Goal: Navigation & Orientation: Find specific page/section

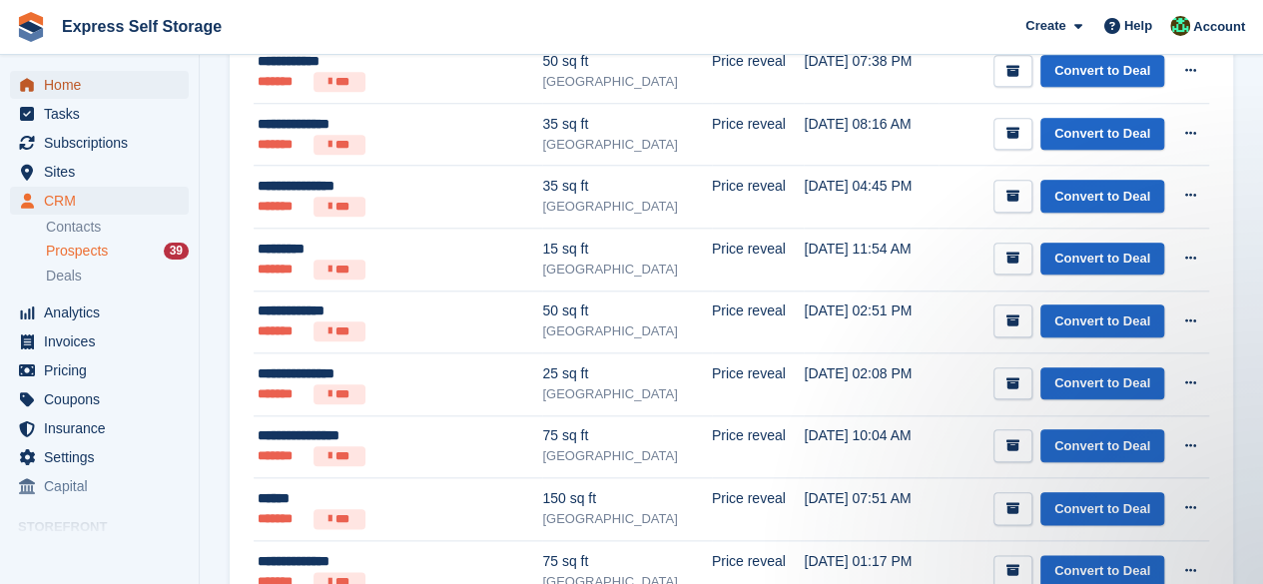
click at [134, 87] on span "Home" at bounding box center [104, 85] width 120 height 28
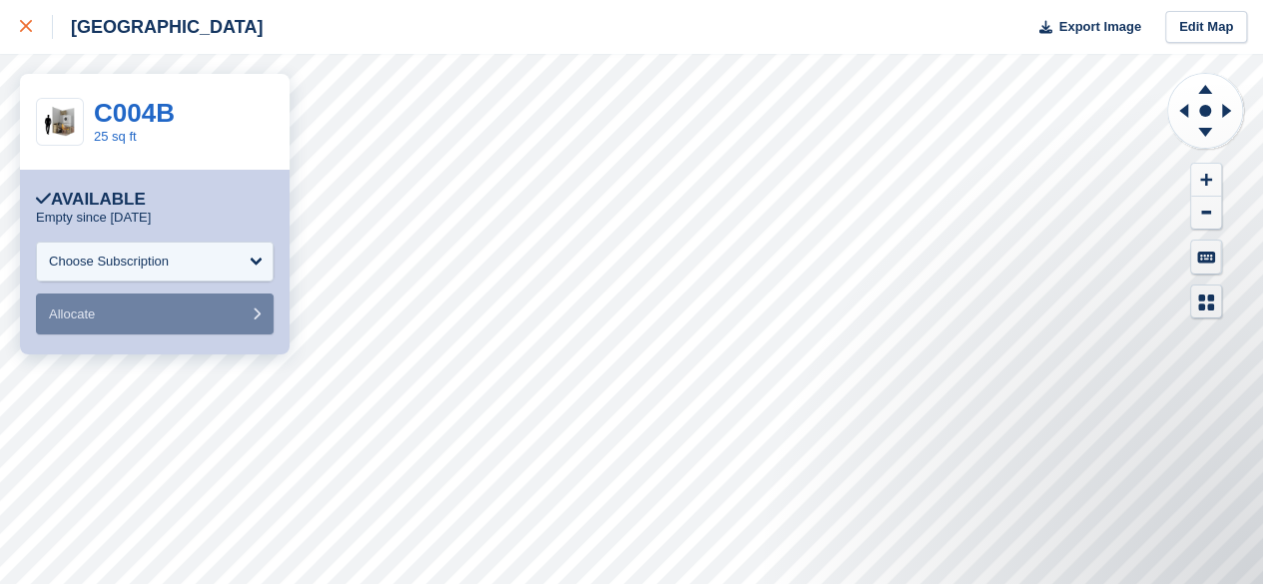
click at [34, 17] on div at bounding box center [36, 27] width 33 height 24
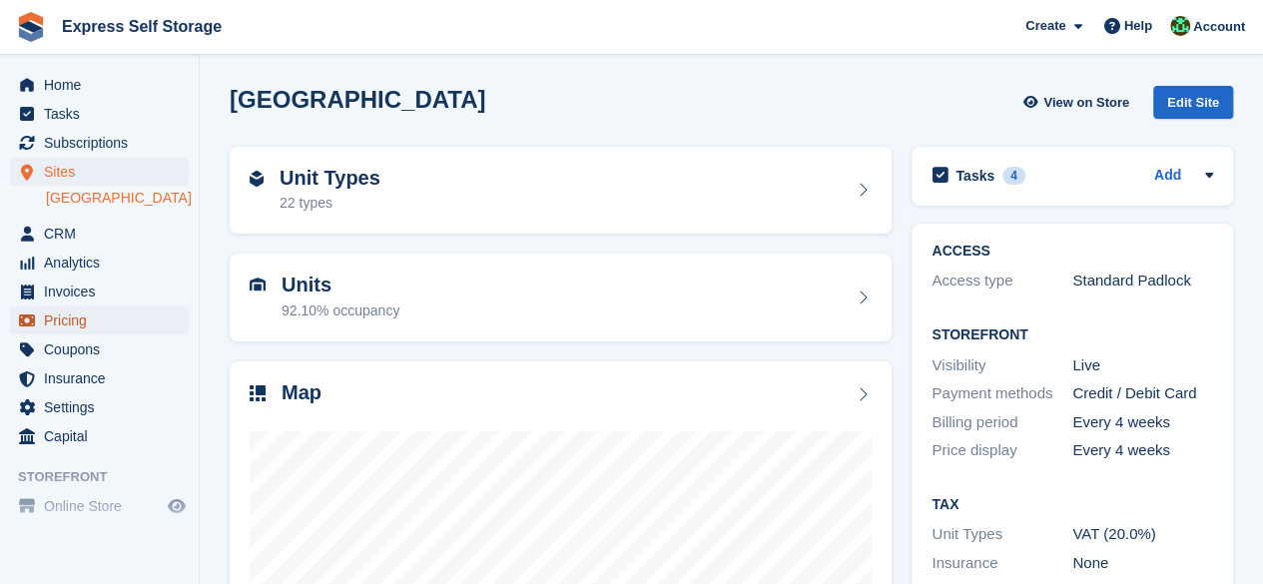
click at [58, 320] on span "Pricing" at bounding box center [104, 321] width 120 height 28
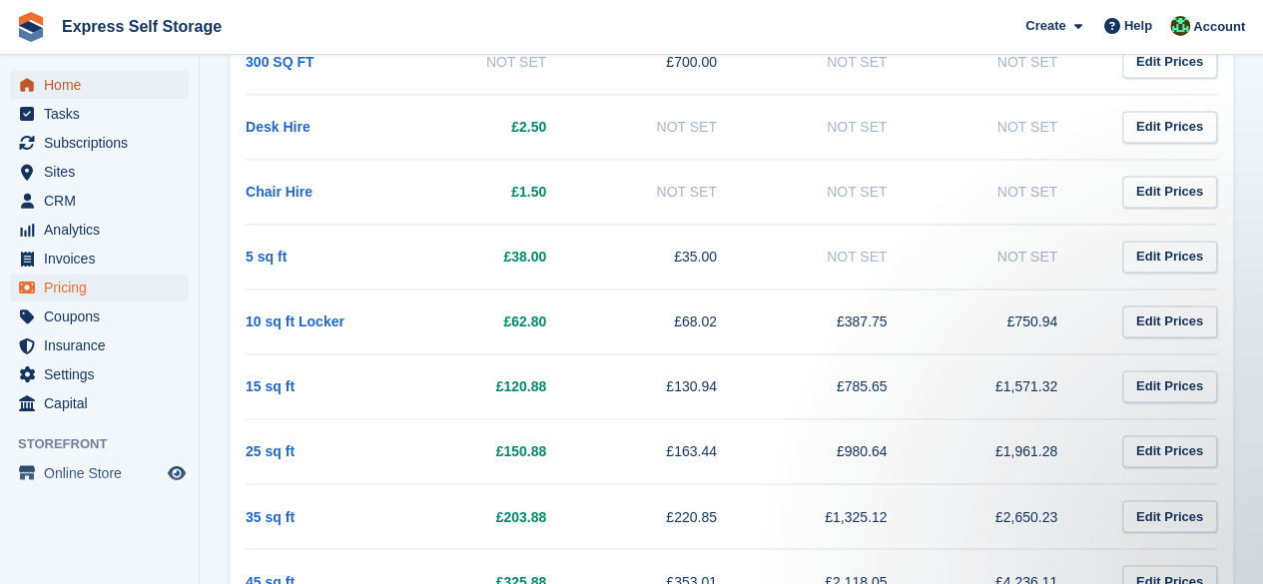
click at [110, 79] on span "Home" at bounding box center [104, 85] width 120 height 28
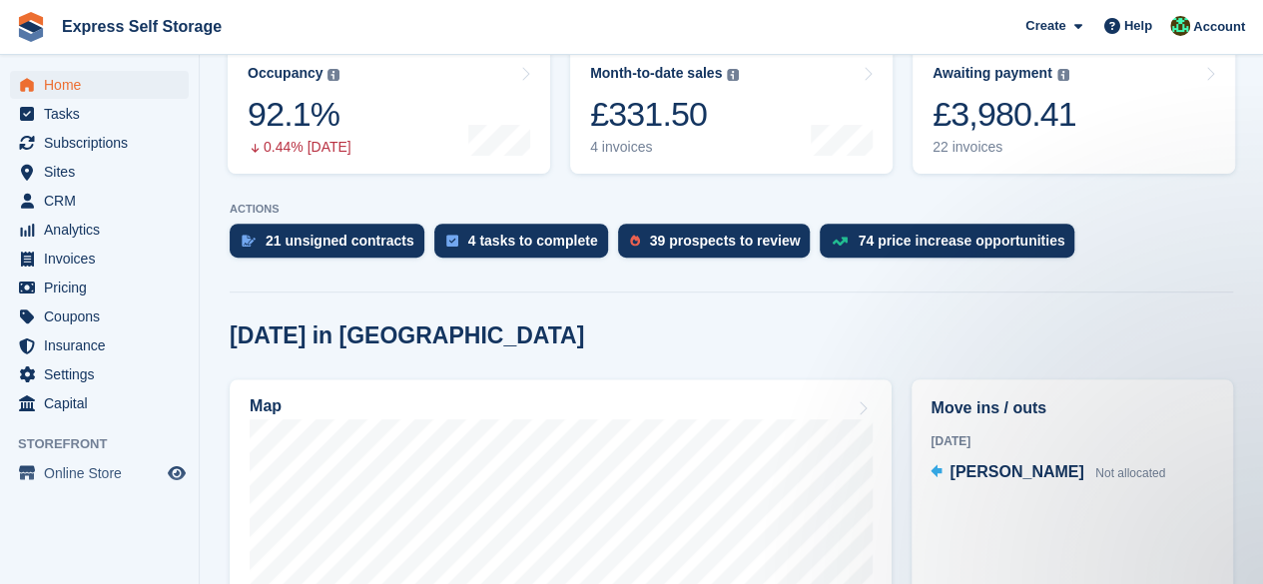
scroll to position [499, 0]
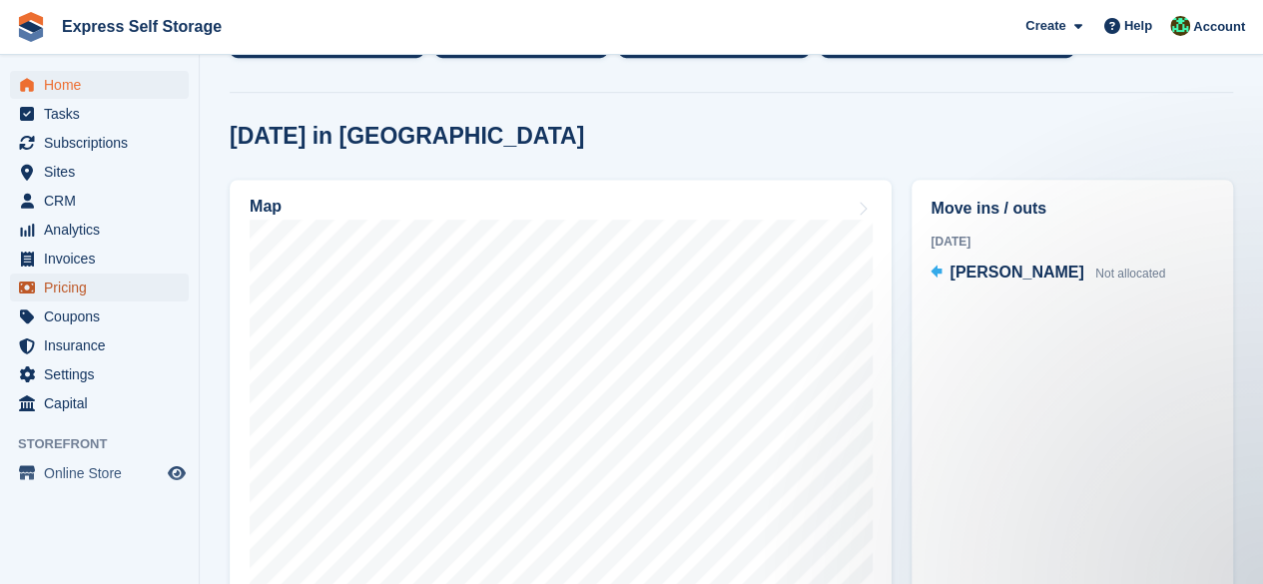
click at [74, 289] on span "Pricing" at bounding box center [104, 288] width 120 height 28
